Goal: Task Accomplishment & Management: Use online tool/utility

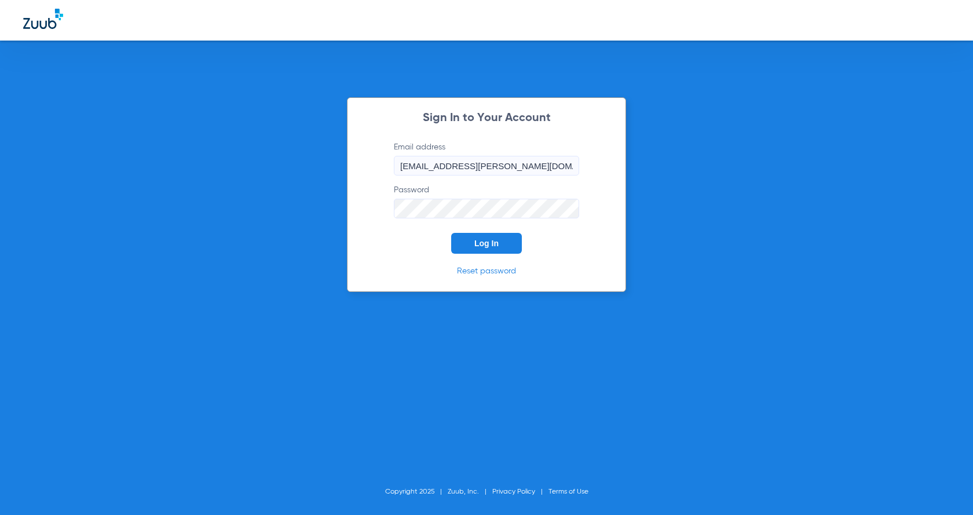
click at [496, 247] on span "Log In" at bounding box center [487, 243] width 24 height 9
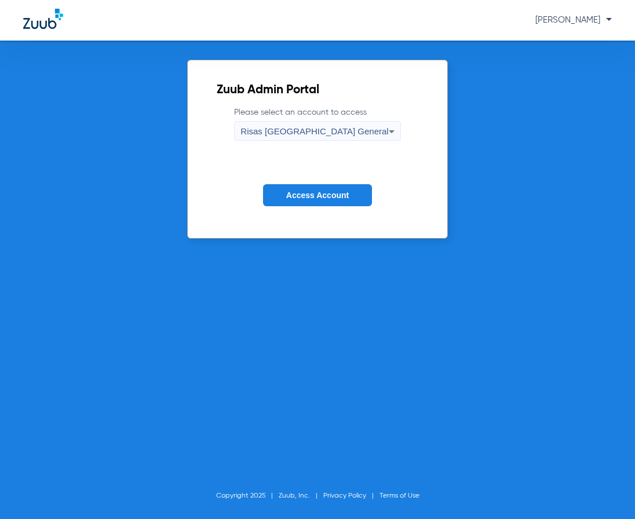
click at [333, 194] on span "Access Account" at bounding box center [317, 195] width 63 height 9
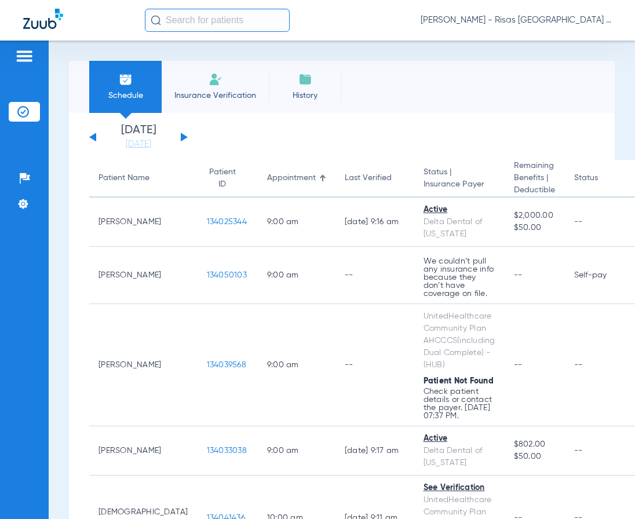
click at [180, 134] on div "[DATE] [DATE] [DATE] [DATE] [DATE] [DATE] [DATE] [DATE] [DATE] [DATE] [DATE] [D…" at bounding box center [138, 137] width 98 height 25
click at [183, 134] on button at bounding box center [184, 137] width 7 height 9
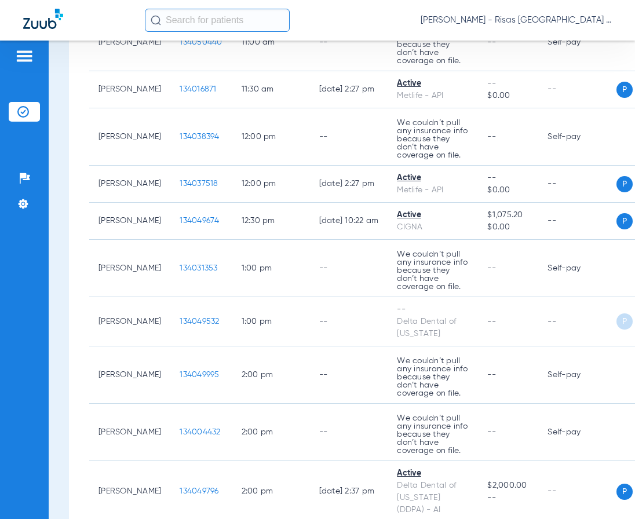
scroll to position [811, 0]
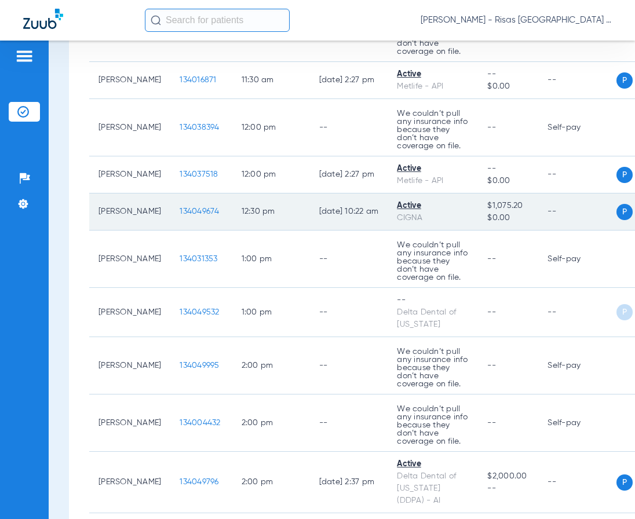
click at [278, 231] on td "12:30 PM" at bounding box center [271, 212] width 78 height 37
click at [616, 220] on span "P" at bounding box center [624, 212] width 16 height 16
drag, startPoint x: 519, startPoint y: 242, endPoint x: 336, endPoint y: 246, distance: 183.2
click at [506, 224] on span "$0.00" at bounding box center [508, 218] width 42 height 12
click at [187, 231] on td "134049674" at bounding box center [200, 212] width 61 height 37
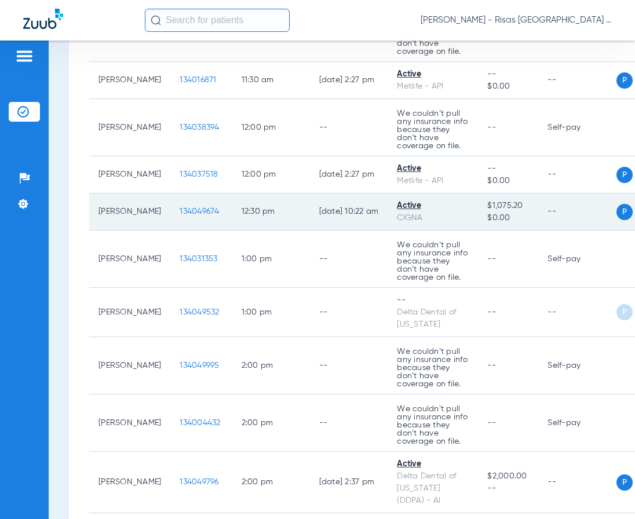
click at [188, 216] on span "134049674" at bounding box center [199, 211] width 39 height 8
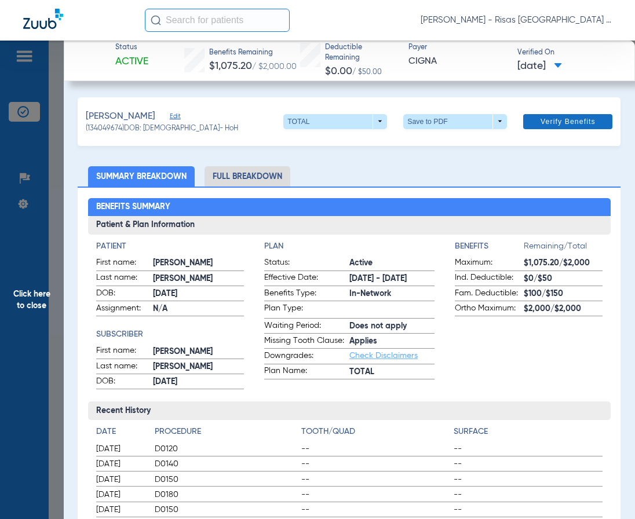
click at [551, 116] on span at bounding box center [567, 122] width 89 height 28
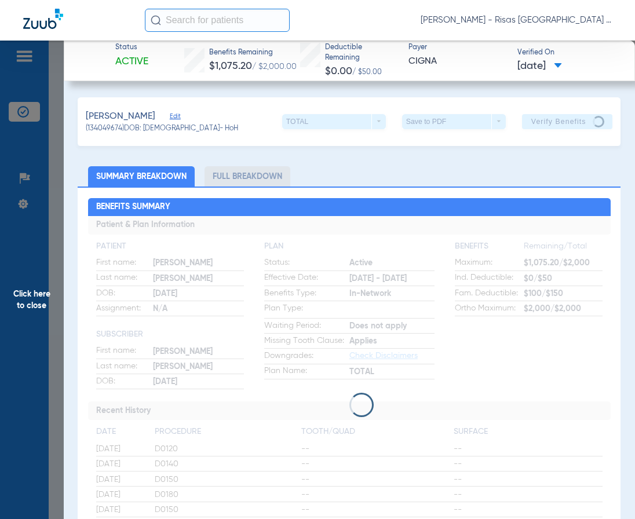
click at [37, 302] on span "Click here to close" at bounding box center [32, 300] width 64 height 519
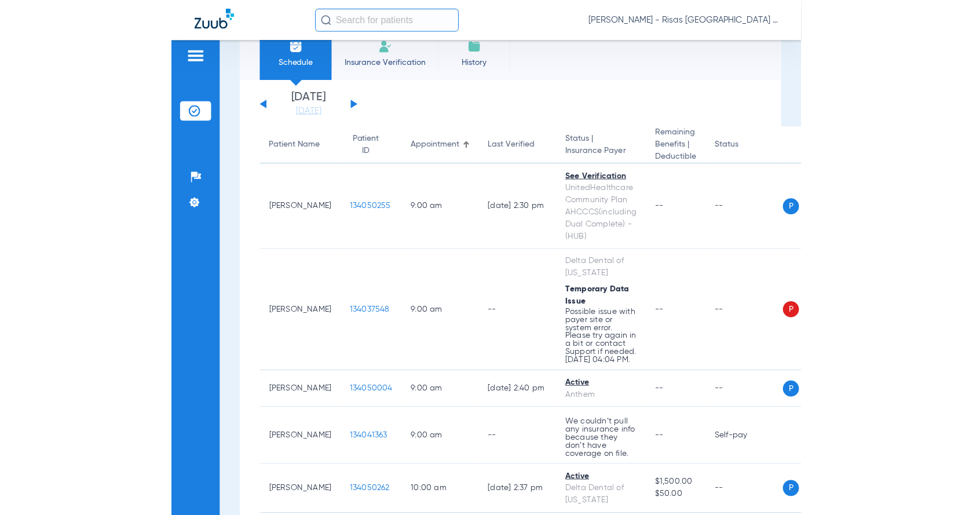
scroll to position [0, 0]
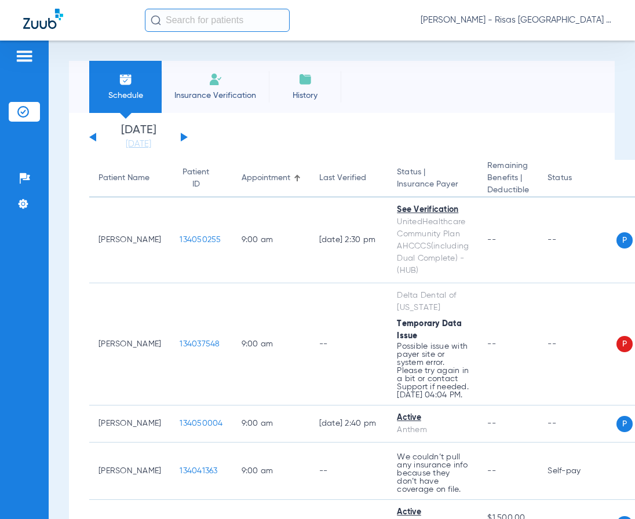
click at [185, 139] on div "[DATE] [DATE] [DATE] [DATE] [DATE] [DATE] [DATE] [DATE] [DATE] [DATE] [DATE] [D…" at bounding box center [138, 137] width 98 height 25
click at [181, 137] on button at bounding box center [184, 137] width 7 height 9
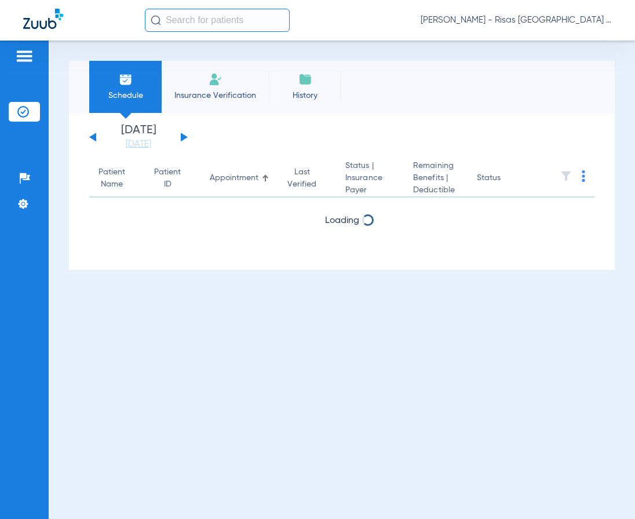
click at [181, 137] on button at bounding box center [184, 137] width 7 height 9
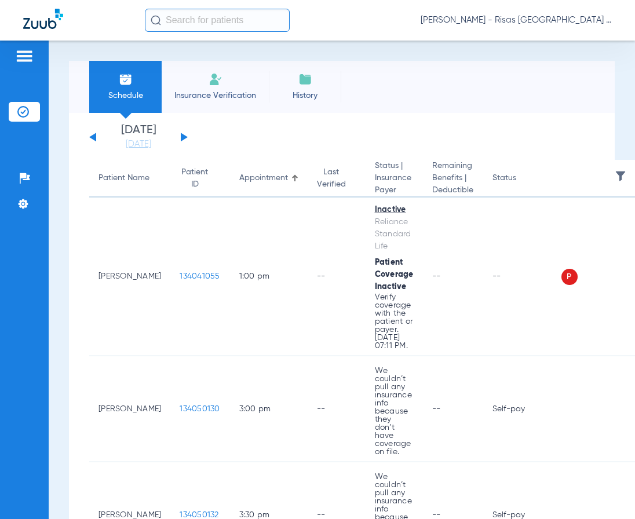
click at [92, 141] on div "[DATE] [DATE] [DATE] [DATE] [DATE] [DATE] [DATE] [DATE] [DATE] [DATE] [DATE] [D…" at bounding box center [138, 137] width 98 height 25
click at [92, 138] on button at bounding box center [92, 137] width 7 height 9
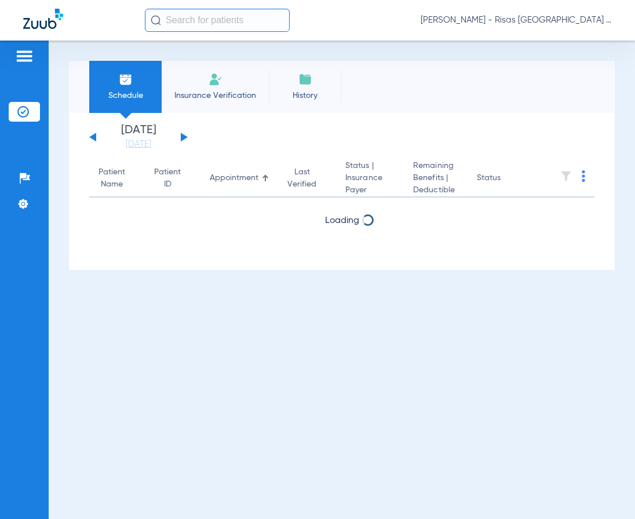
click at [92, 138] on button at bounding box center [92, 137] width 7 height 9
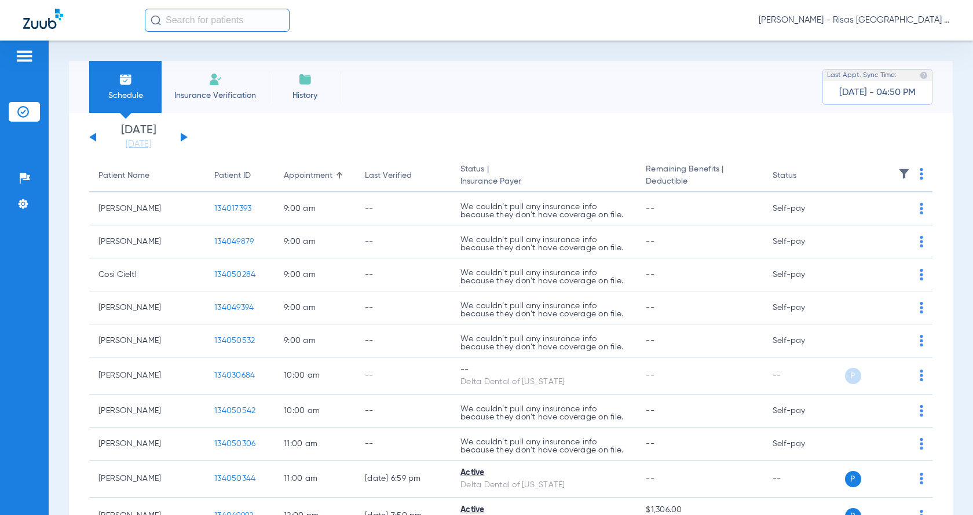
click at [920, 173] on img at bounding box center [921, 174] width 3 height 12
click at [858, 218] on span "Verify All" at bounding box center [870, 220] width 70 height 8
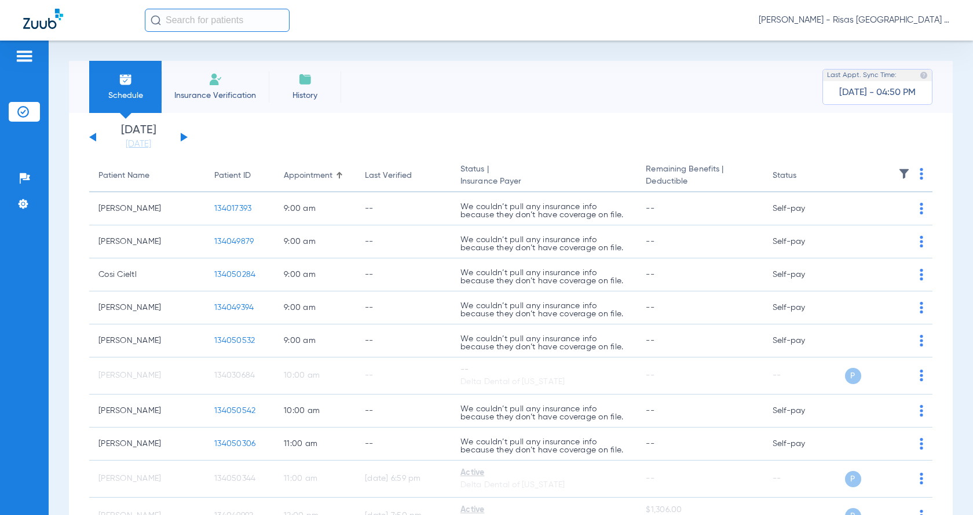
click at [184, 137] on button at bounding box center [184, 137] width 7 height 9
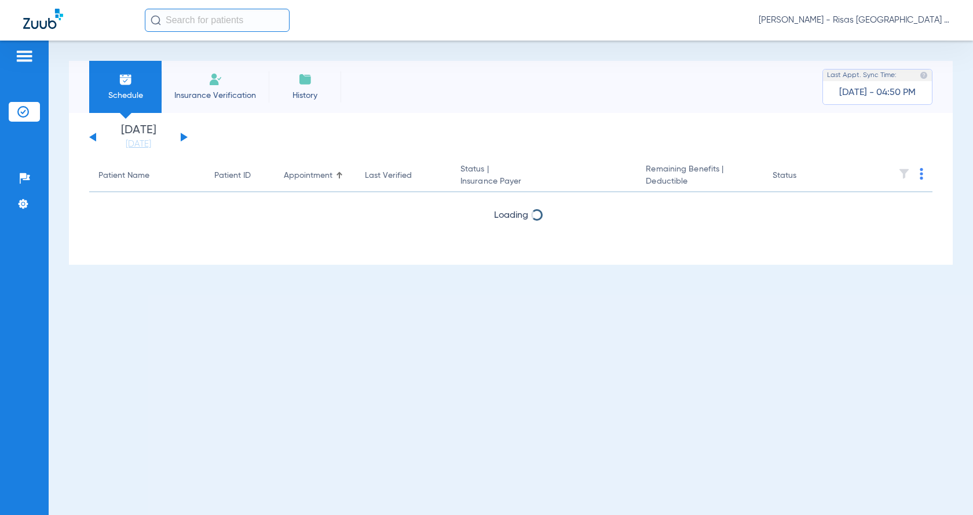
click at [922, 176] on img at bounding box center [921, 174] width 3 height 12
click at [866, 222] on span "Verify All" at bounding box center [879, 220] width 70 height 8
click at [185, 137] on button at bounding box center [184, 137] width 7 height 9
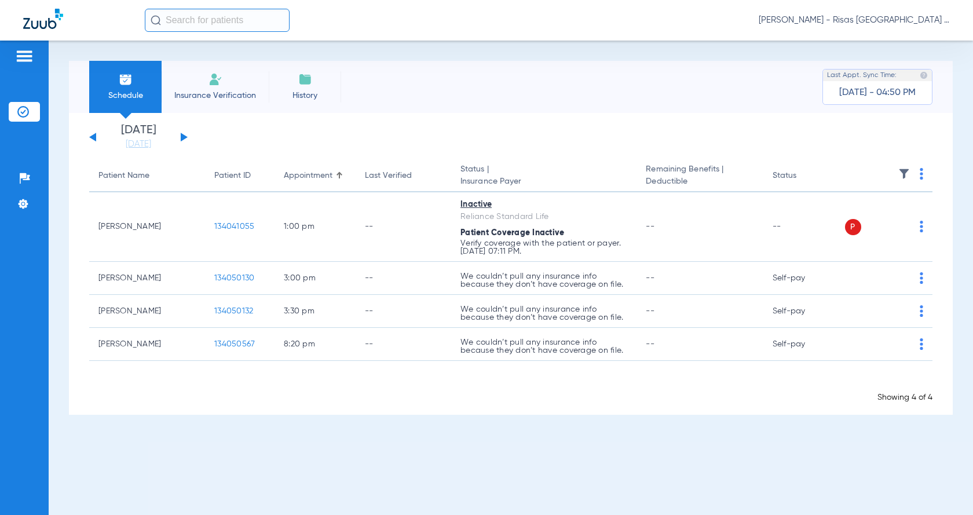
click at [922, 173] on img at bounding box center [921, 174] width 3 height 12
click at [869, 217] on span "Verify All" at bounding box center [879, 220] width 70 height 8
click at [235, 97] on span "Insurance Verification" at bounding box center [215, 96] width 90 height 12
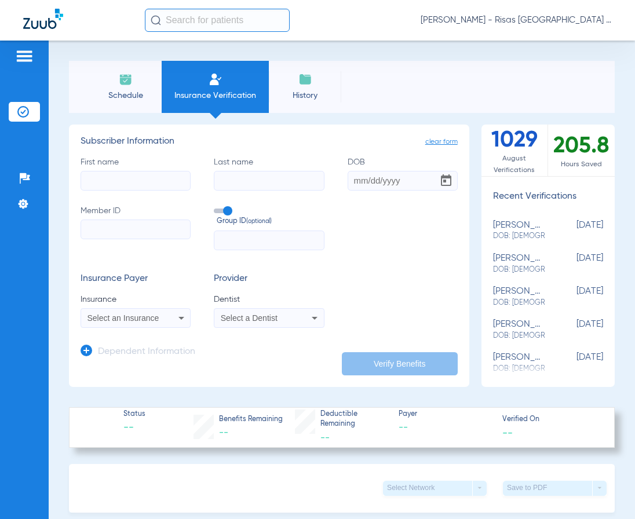
click at [154, 185] on input "First name" at bounding box center [136, 181] width 110 height 20
type input "jasmine"
type input "guerrero"
click at [352, 180] on input "DOB" at bounding box center [403, 181] width 110 height 20
type input "0"
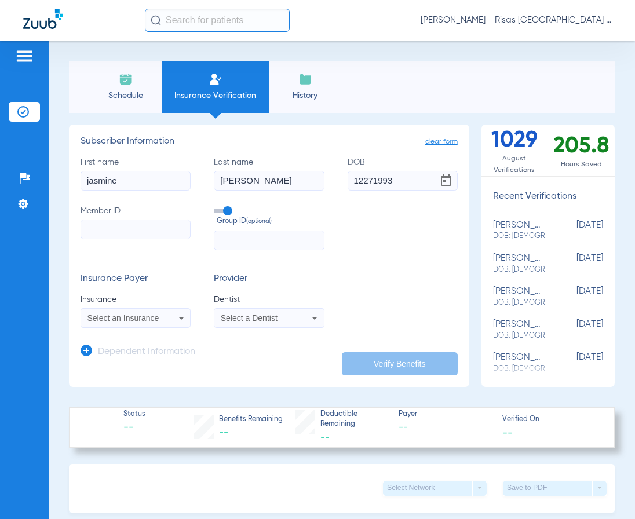
type input "12/27/1993"
click at [145, 237] on input "Member ID" at bounding box center [136, 230] width 110 height 20
type input "XXA980422997"
click at [229, 212] on span at bounding box center [222, 211] width 17 height 5
click at [216, 207] on input "Group ID (optional)" at bounding box center [216, 207] width 0 height 0
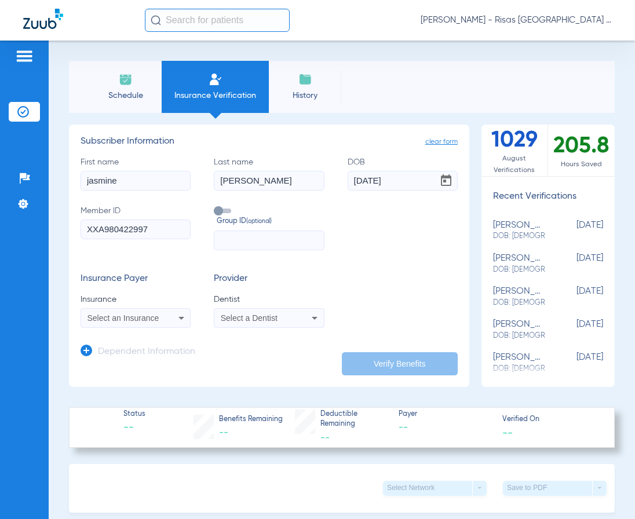
click at [147, 319] on span "Select an Insurance" at bounding box center [123, 317] width 72 height 9
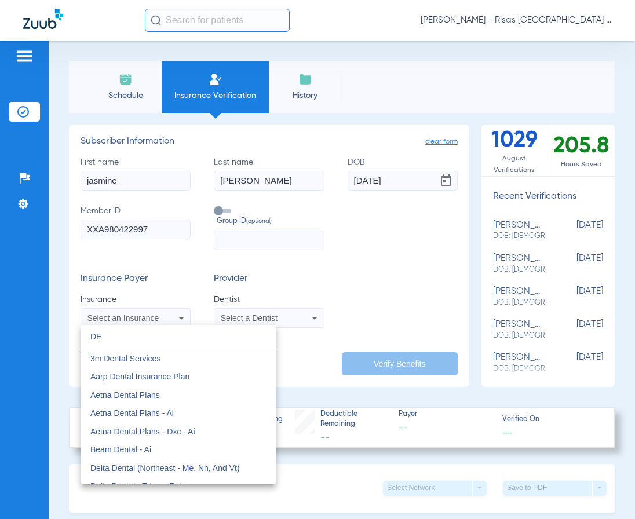
type input "D"
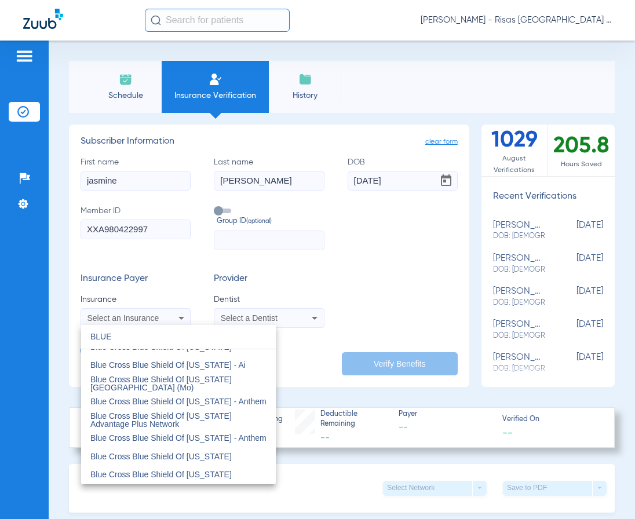
scroll to position [358, 0]
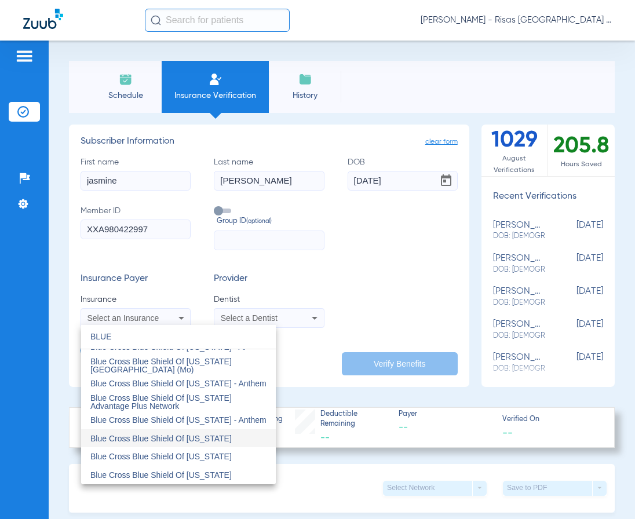
type input "BLUE"
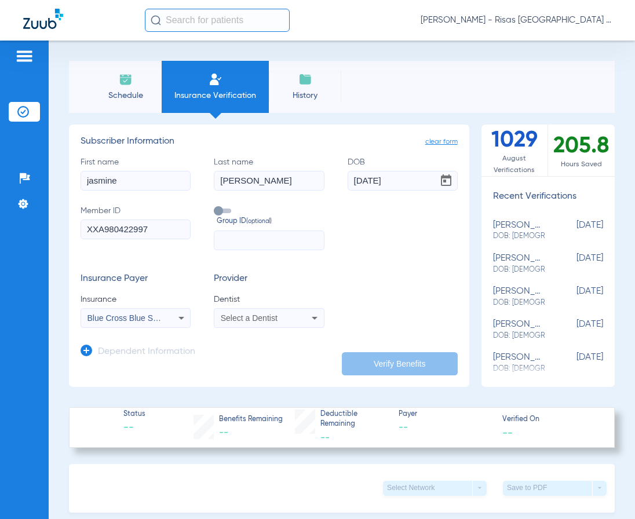
click at [230, 316] on span "Select a Dentist" at bounding box center [249, 317] width 57 height 9
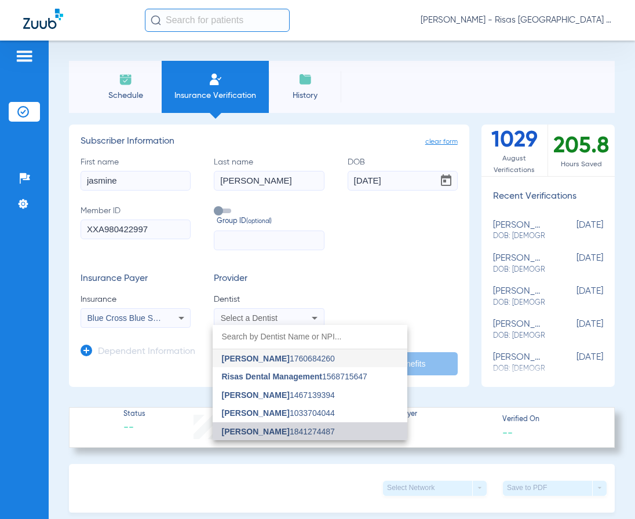
click at [261, 428] on span "Mark Shousha" at bounding box center [256, 431] width 68 height 9
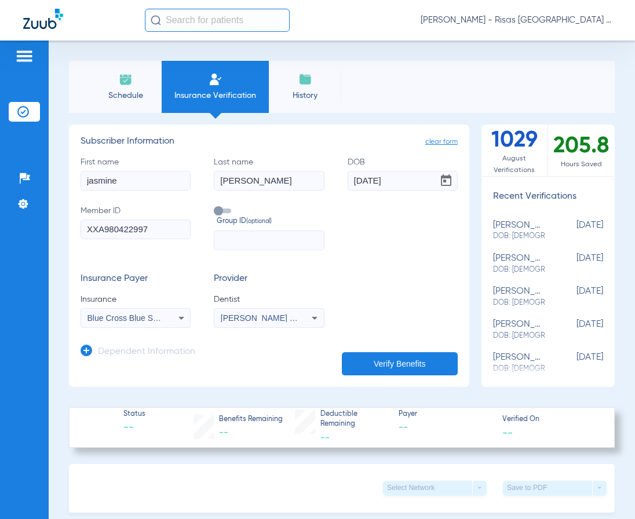
click at [392, 364] on button "Verify Benefits" at bounding box center [400, 363] width 116 height 23
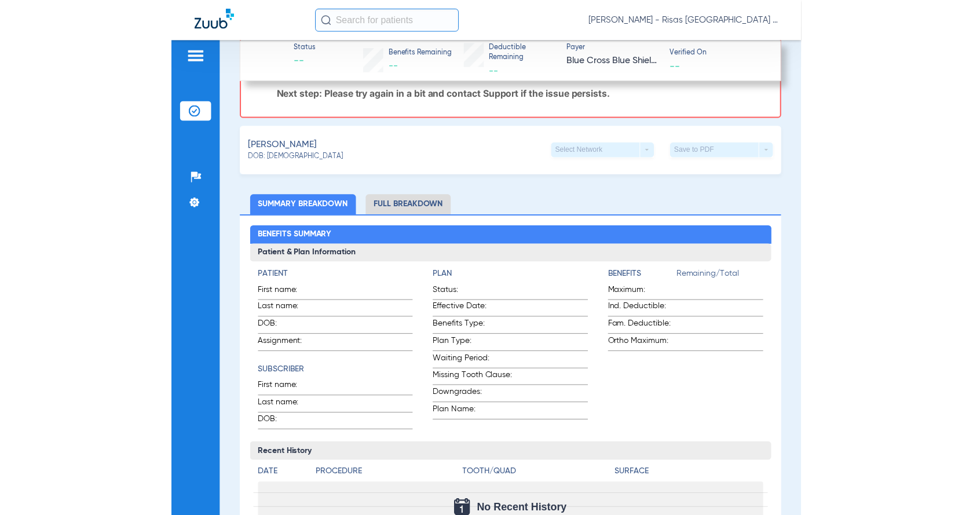
scroll to position [464, 0]
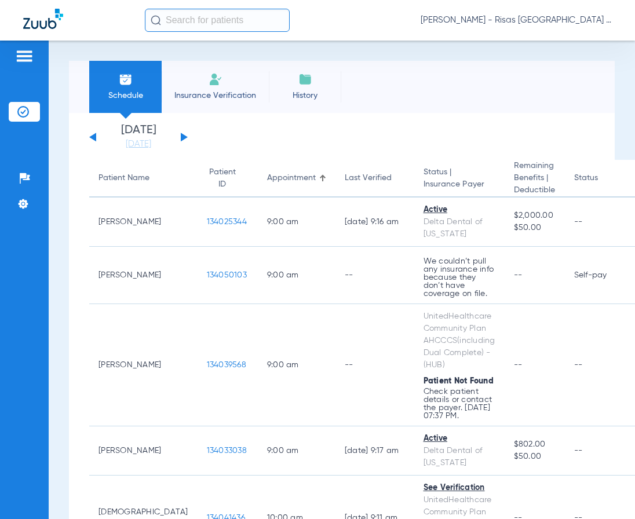
click at [180, 134] on div "[DATE] [DATE] [DATE] [DATE] [DATE] [DATE] [DATE] [DATE] [DATE] [DATE] [DATE] [D…" at bounding box center [138, 137] width 98 height 25
click at [187, 141] on div "[DATE] [DATE] [DATE] [DATE] [DATE] [DATE] [DATE] [DATE] [DATE] [DATE] [DATE] [D…" at bounding box center [138, 137] width 98 height 25
click at [186, 140] on div "[DATE] [DATE] [DATE] [DATE] [DATE] [DATE] [DATE] [DATE] [DATE] [DATE] [DATE] [D…" at bounding box center [138, 137] width 98 height 25
click at [183, 137] on button at bounding box center [184, 137] width 7 height 9
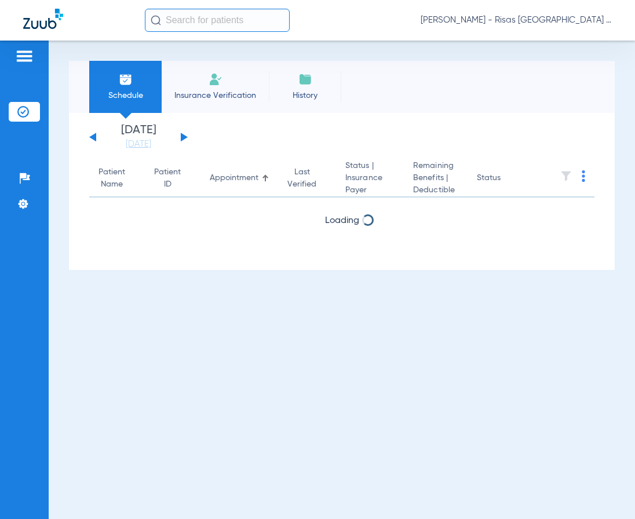
click at [183, 137] on button at bounding box center [184, 137] width 7 height 9
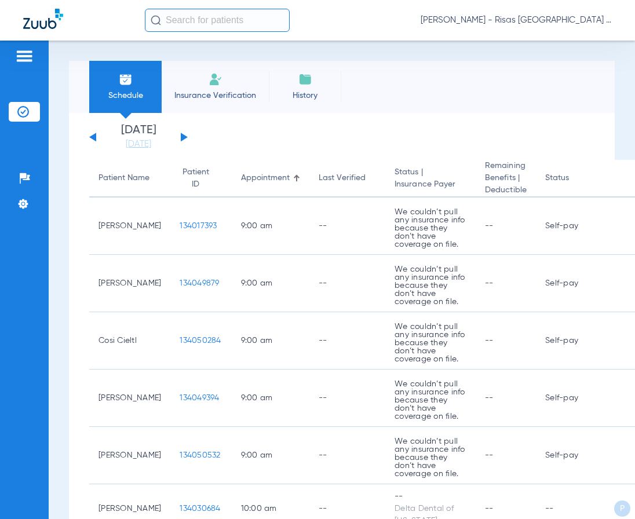
click at [181, 138] on button at bounding box center [184, 137] width 7 height 9
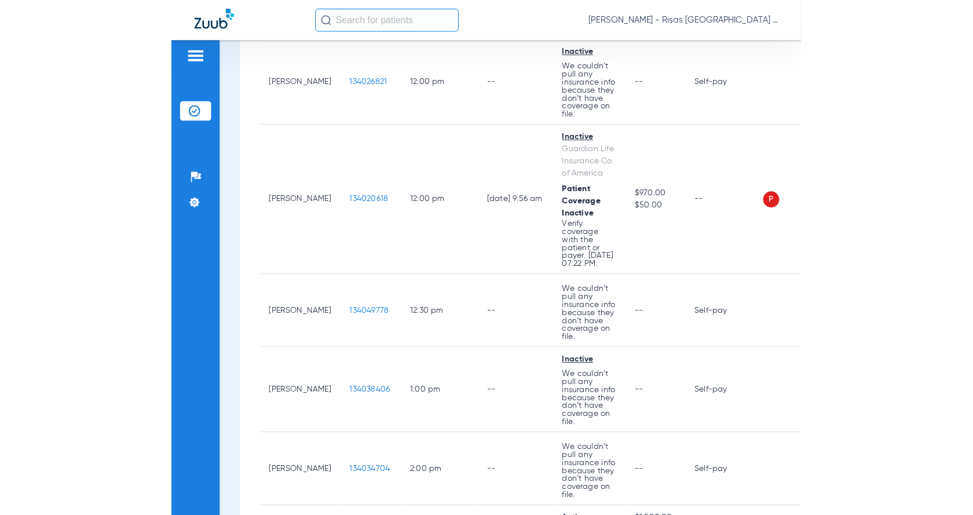
scroll to position [1043, 0]
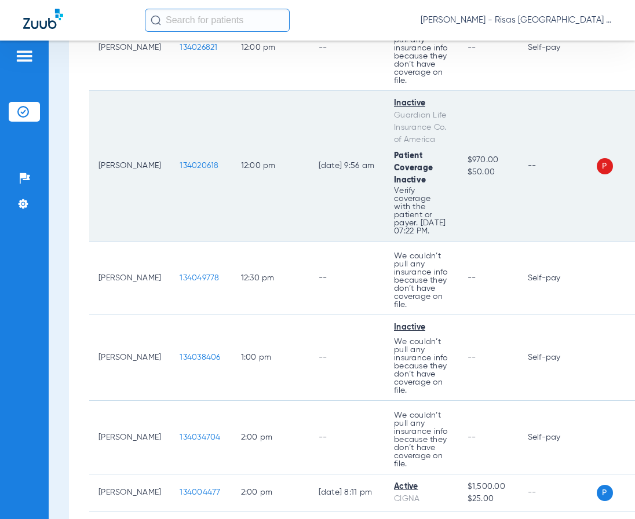
click at [601, 164] on span "P" at bounding box center [605, 166] width 16 height 16
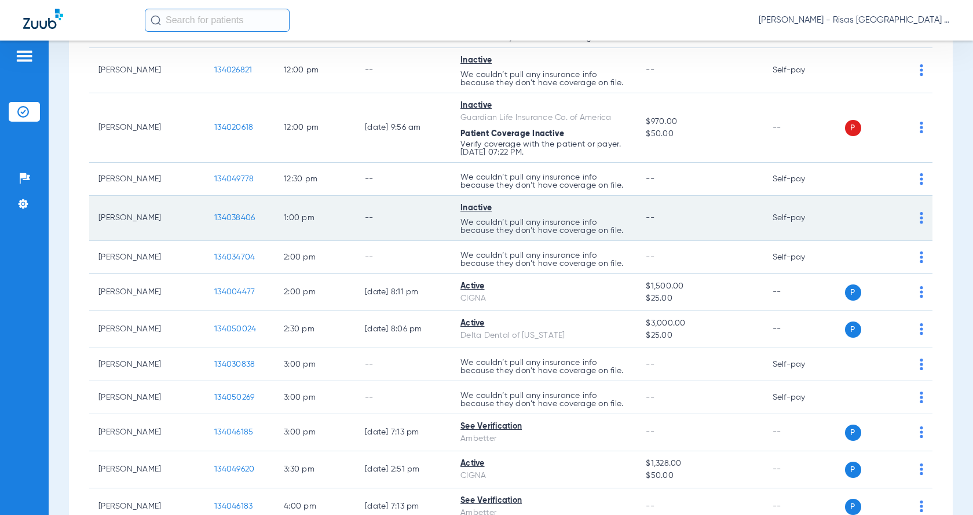
scroll to position [596, 0]
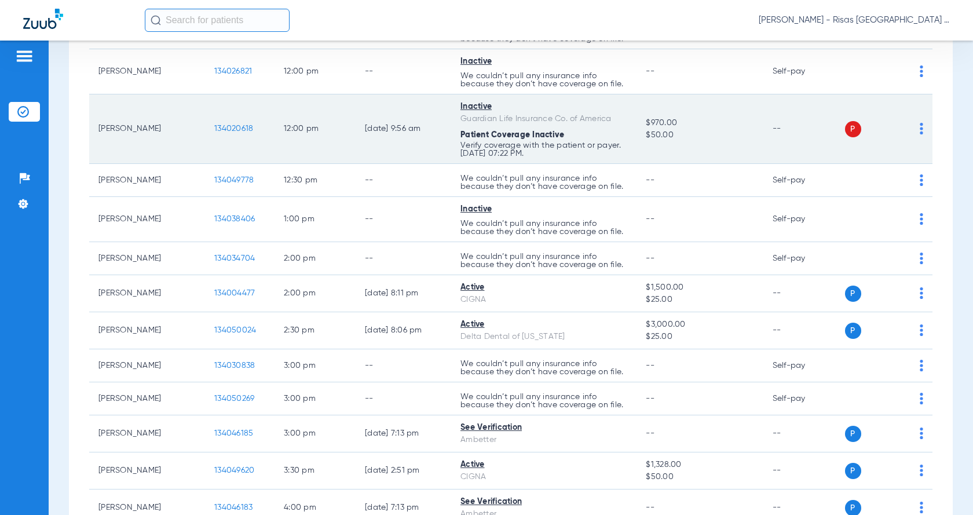
click at [634, 127] on span "P" at bounding box center [853, 129] width 16 height 16
drag, startPoint x: 486, startPoint y: 100, endPoint x: 472, endPoint y: 107, distance: 15.5
click at [485, 101] on div "Inactive" at bounding box center [544, 107] width 167 height 12
drag, startPoint x: 470, startPoint y: 107, endPoint x: 306, endPoint y: 140, distance: 167.7
click at [470, 108] on div "Inactive" at bounding box center [544, 107] width 167 height 12
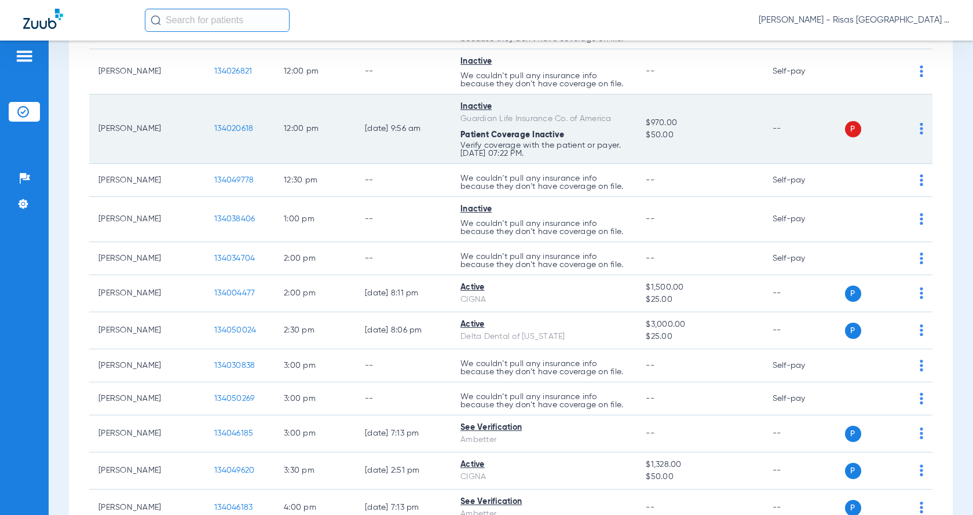
click at [247, 127] on span "134020618" at bounding box center [233, 129] width 39 height 8
